Goal: Navigation & Orientation: Go to known website

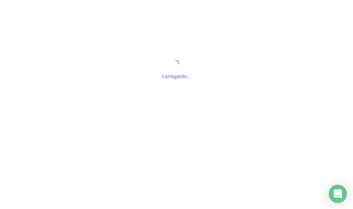
click at [337, 192] on icon "Open Intercom Messenger" at bounding box center [337, 193] width 8 height 9
